Goal: Information Seeking & Learning: Learn about a topic

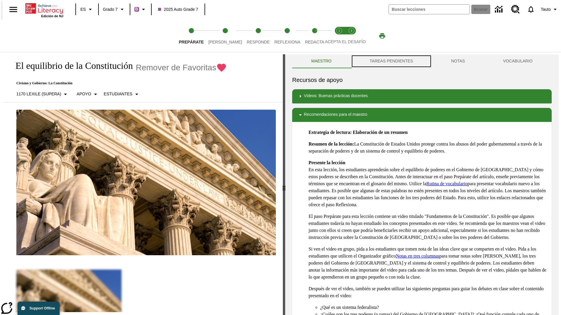
click at [391, 61] on button "TAREAS PENDIENTES" at bounding box center [391, 61] width 81 height 14
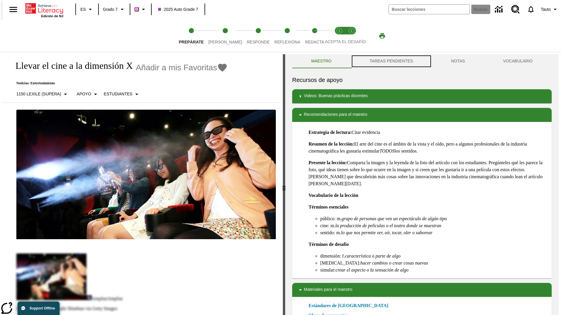
click at [391, 61] on button "TAREAS PENDIENTES" at bounding box center [391, 61] width 81 height 14
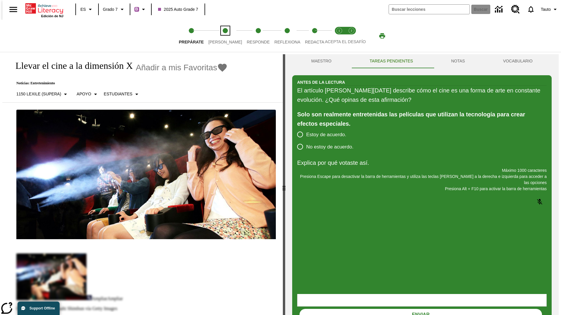
click at [220, 36] on span "[PERSON_NAME]" at bounding box center [225, 39] width 34 height 11
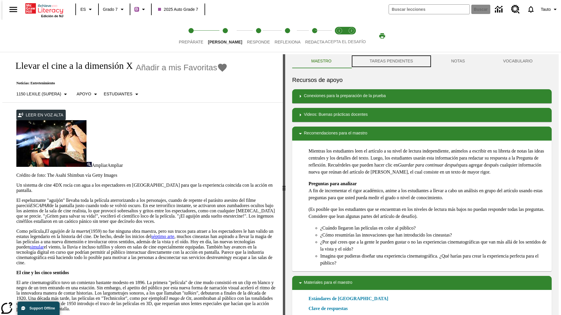
scroll to position [0, 0]
click at [391, 61] on button "TAREAS PENDIENTES" at bounding box center [391, 61] width 81 height 14
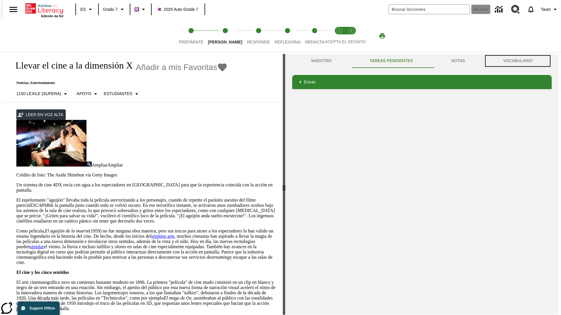
click at [519, 61] on button "VOCABULARIO" at bounding box center [518, 61] width 68 height 14
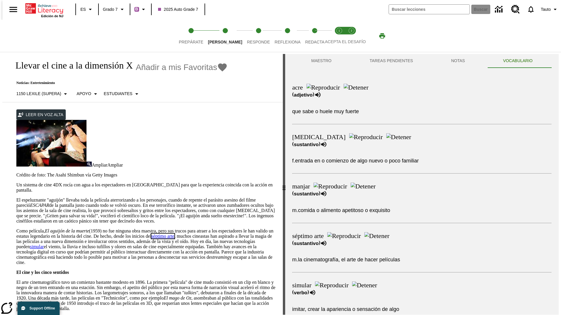
click at [174, 234] on link "séptimo arte" at bounding box center [162, 236] width 23 height 5
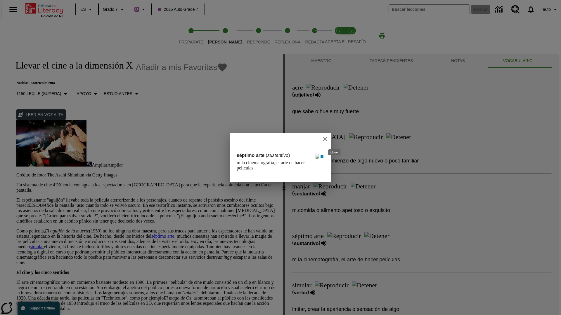
click at [327, 139] on icon "close" at bounding box center [325, 139] width 4 height 4
click at [249, 36] on span "Responde" at bounding box center [258, 39] width 23 height 11
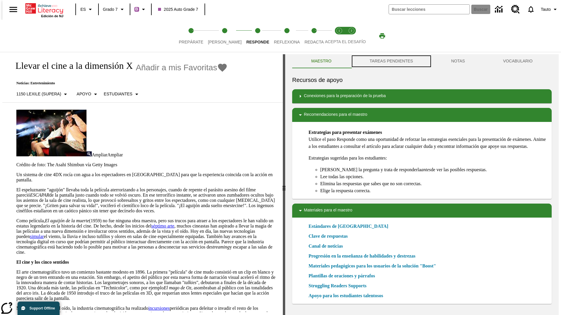
scroll to position [0, 0]
click at [391, 61] on button "TAREAS PENDIENTES" at bounding box center [391, 61] width 81 height 14
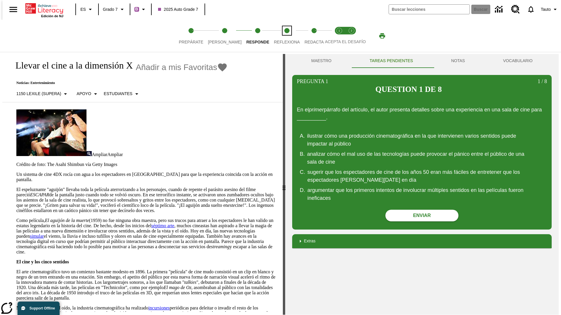
click at [279, 36] on span "Reflexiona" at bounding box center [287, 39] width 26 height 11
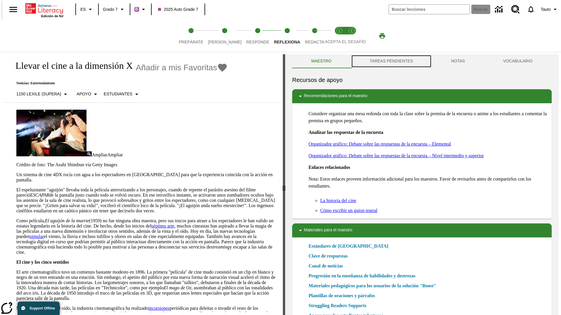
scroll to position [0, 0]
click at [391, 61] on button "TAREAS PENDIENTES" at bounding box center [391, 61] width 81 height 14
